Goal: Task Accomplishment & Management: Manage account settings

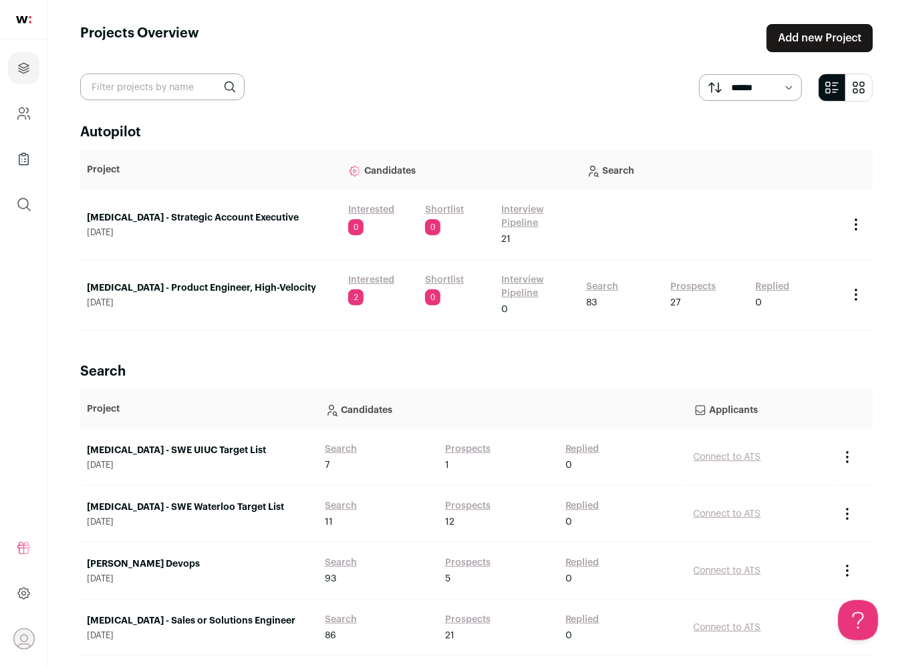
click at [356, 279] on link "Interested" at bounding box center [371, 279] width 46 height 13
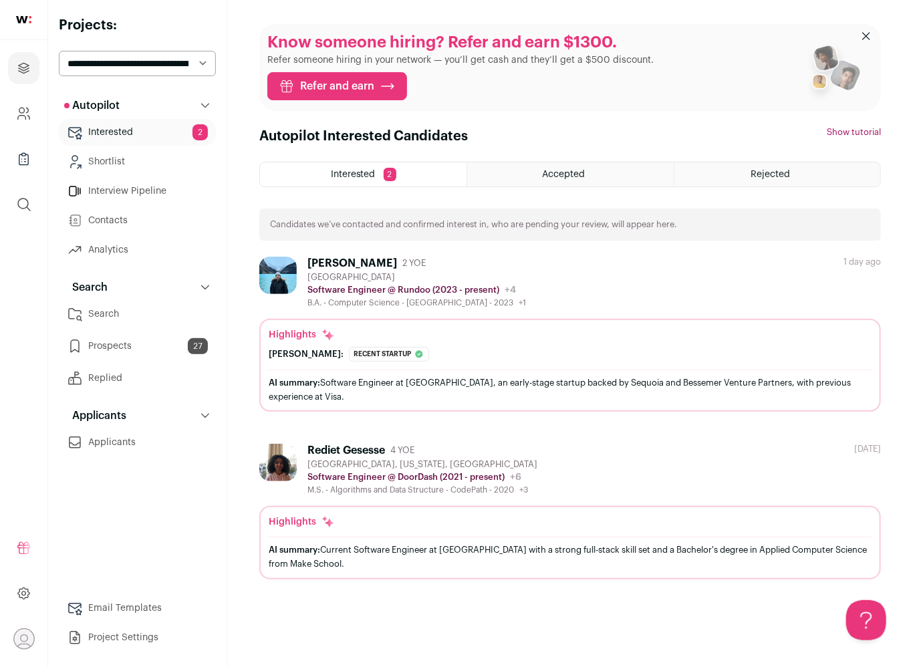
click at [490, 279] on div "[GEOGRAPHIC_DATA]" at bounding box center [416, 277] width 219 height 11
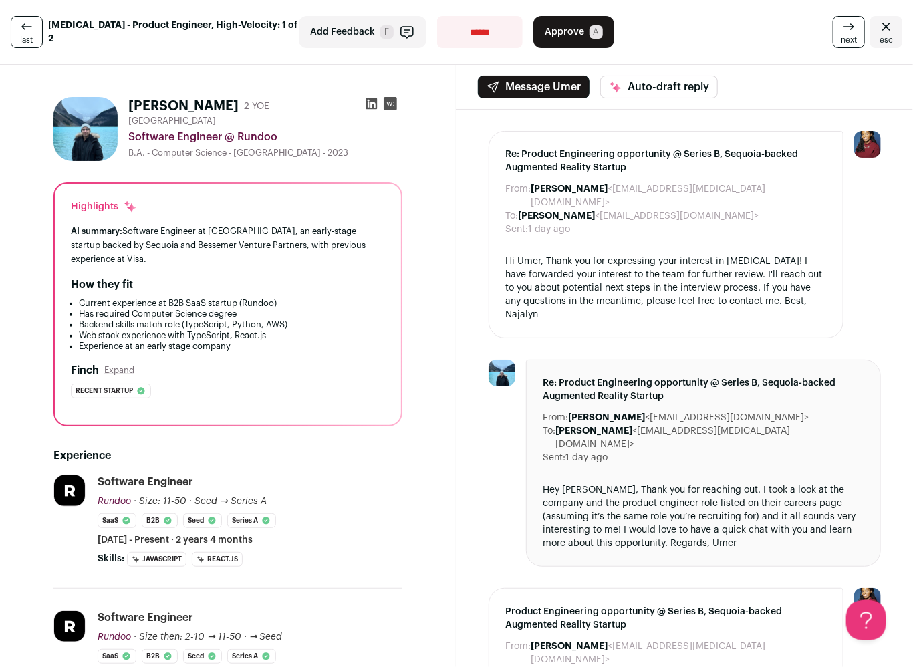
click at [547, 26] on span "Approve" at bounding box center [564, 31] width 39 height 13
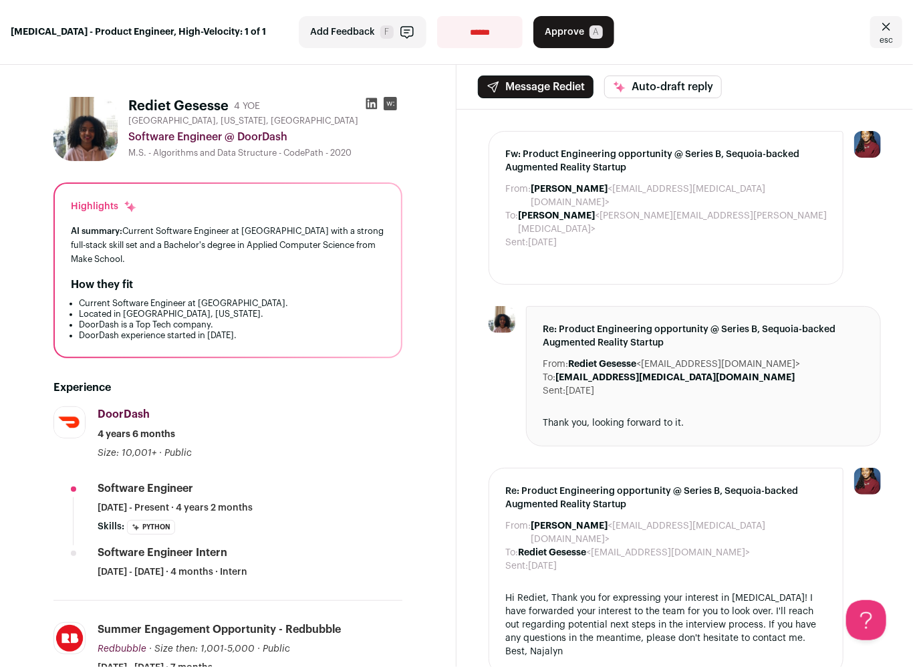
click at [366, 102] on icon at bounding box center [371, 103] width 11 height 11
click at [881, 35] on span "esc" at bounding box center [885, 40] width 13 height 11
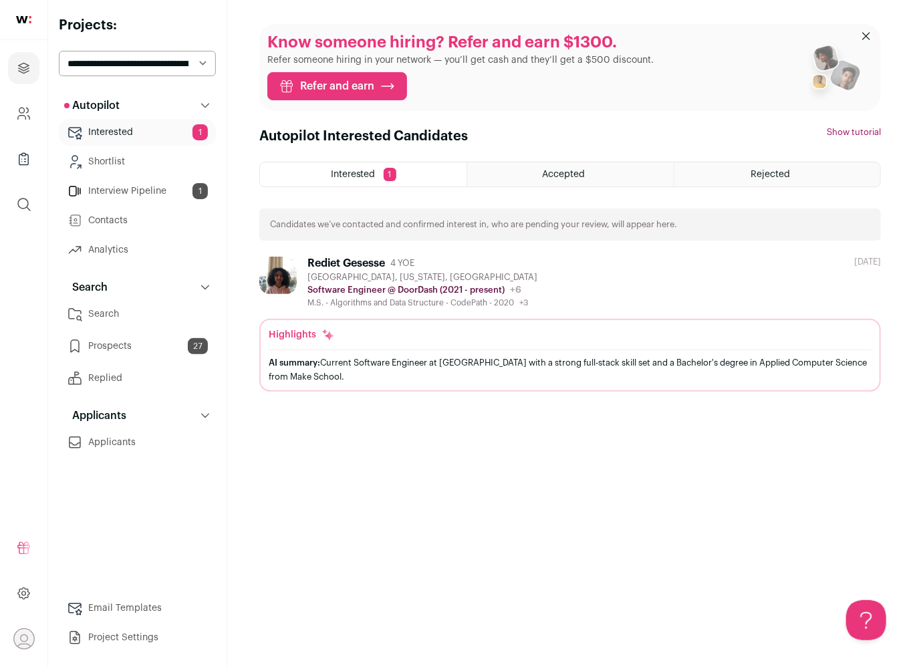
click at [162, 194] on link "Interview Pipeline 1" at bounding box center [137, 191] width 157 height 27
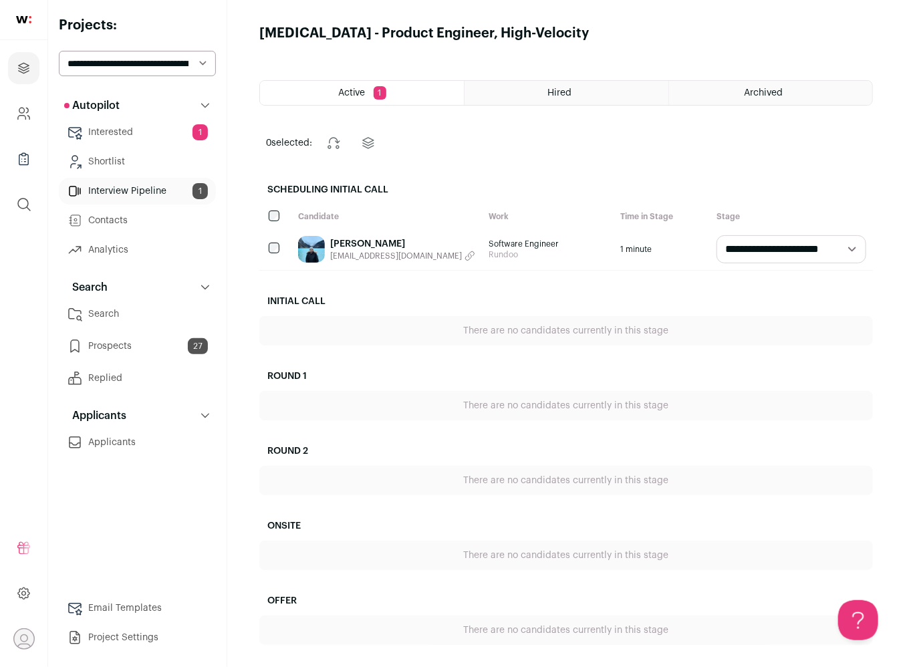
click at [464, 253] on icon "button" at bounding box center [469, 256] width 11 height 11
click at [346, 249] on link "[PERSON_NAME]" at bounding box center [402, 243] width 145 height 13
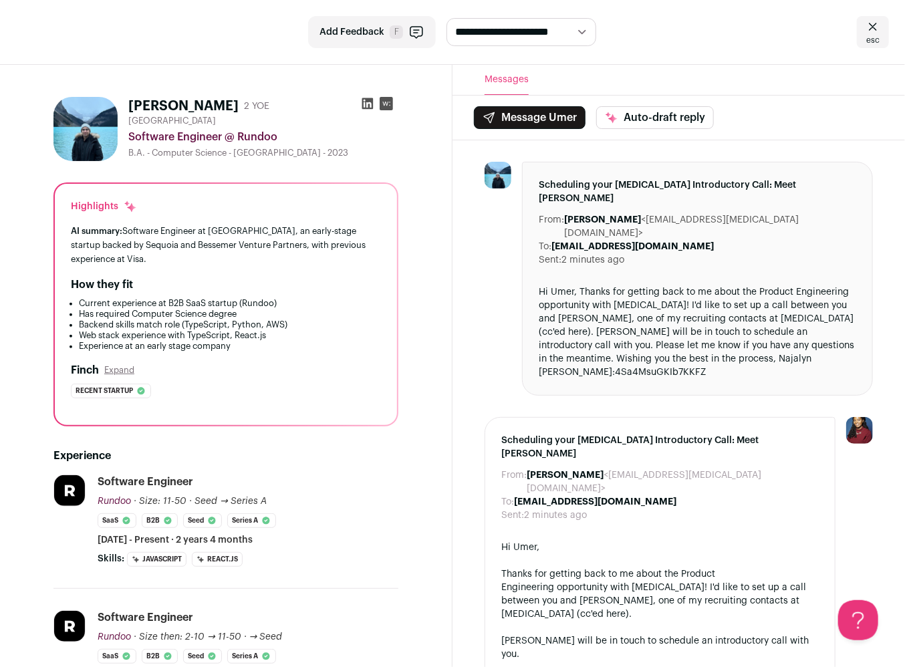
click at [368, 103] on icon at bounding box center [367, 103] width 13 height 13
